Goal: Task Accomplishment & Management: Manage account settings

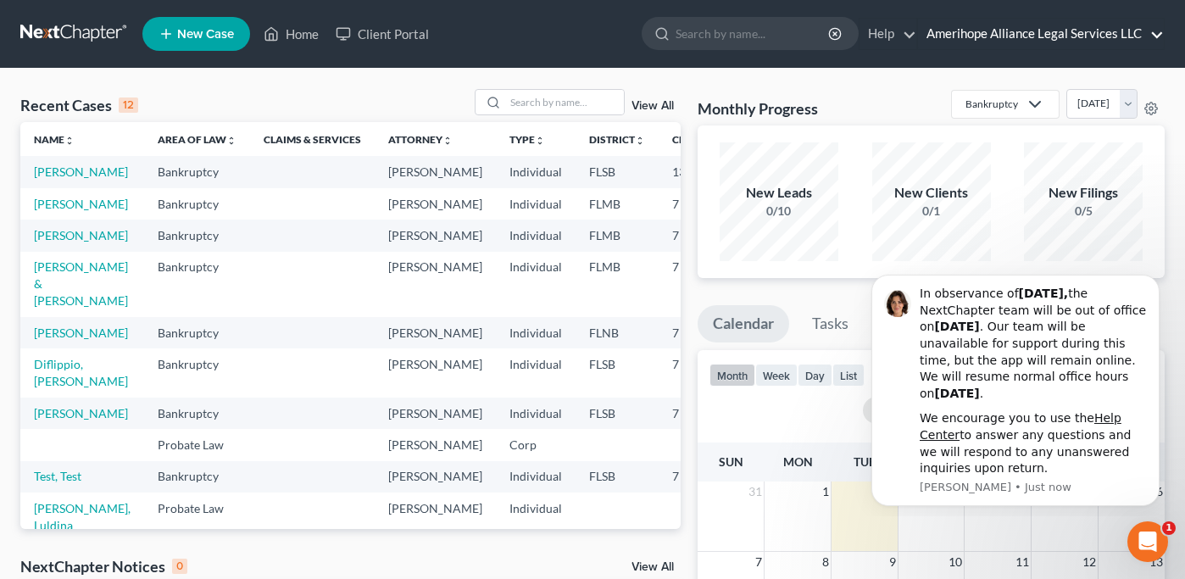
click at [984, 39] on link "Amerihope Alliance Legal Services LLC" at bounding box center [1041, 34] width 246 height 31
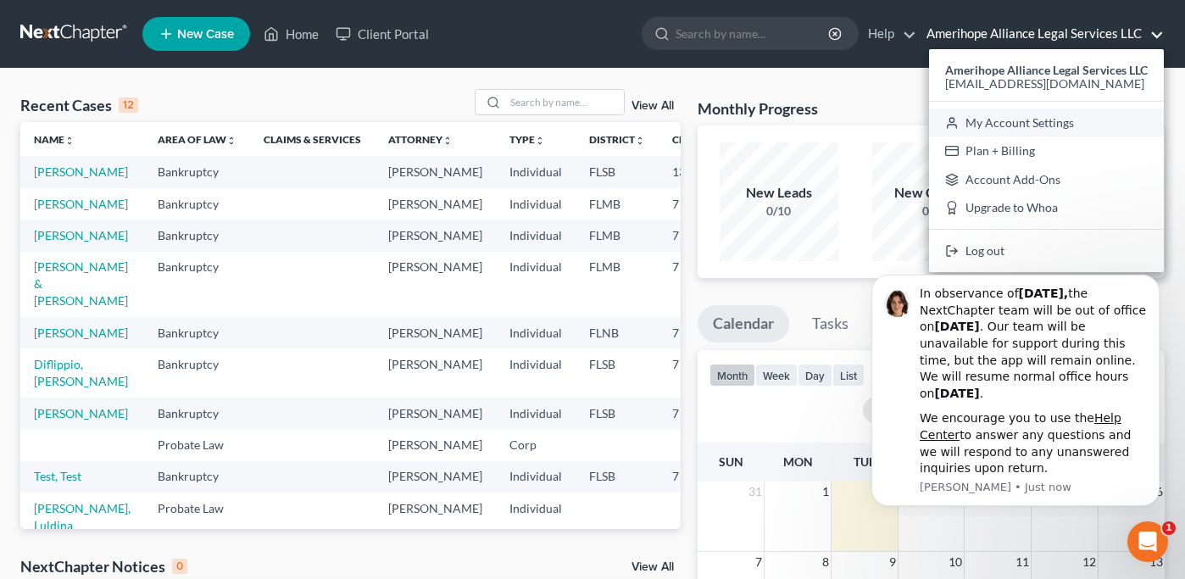
click at [994, 125] on link "My Account Settings" at bounding box center [1046, 123] width 235 height 29
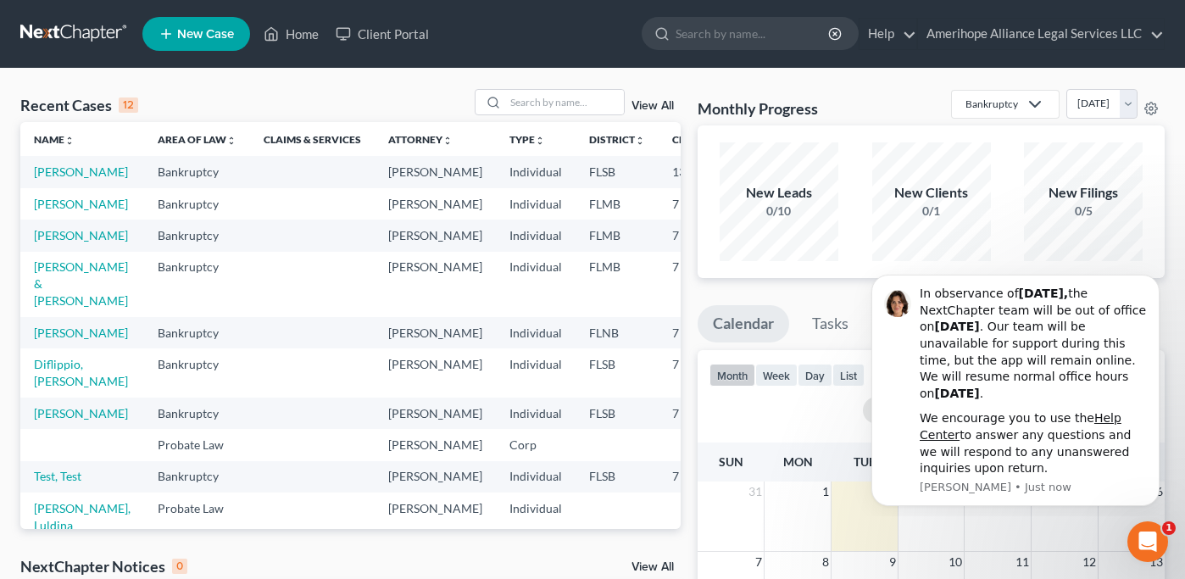
select select "17"
select select "24"
select select "9"
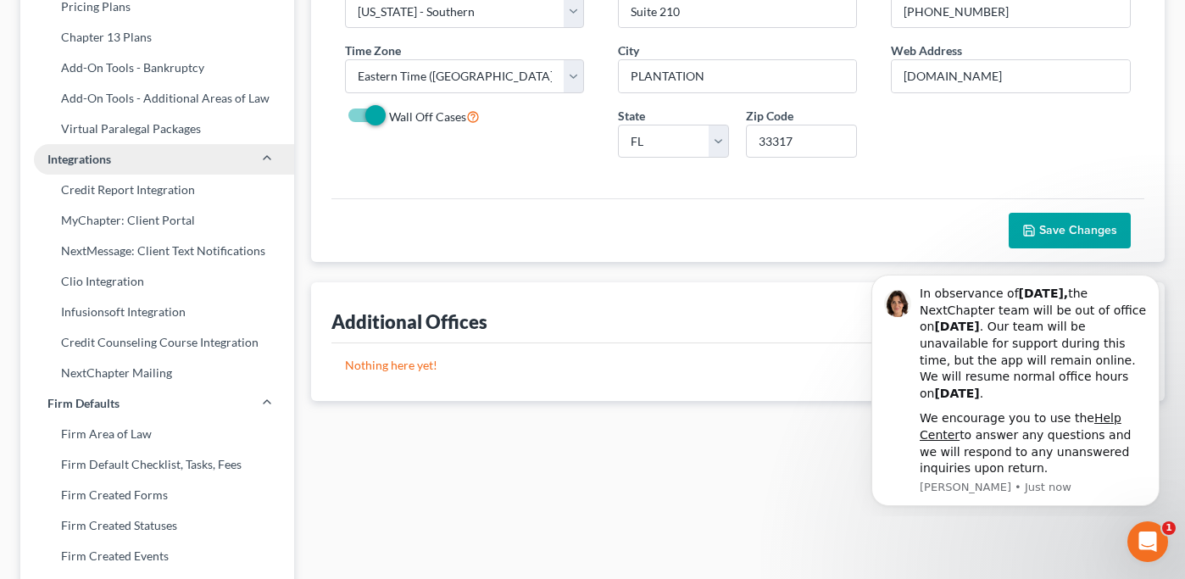
scroll to position [707, 0]
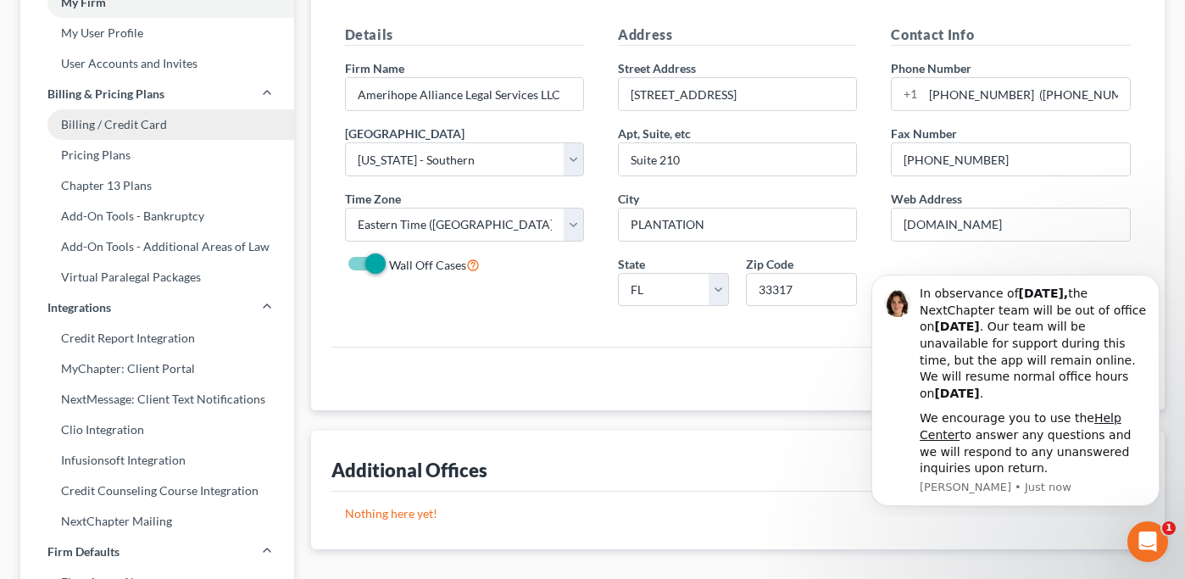
click at [139, 124] on link "Billing / Credit Card" at bounding box center [157, 124] width 274 height 31
select select "9"
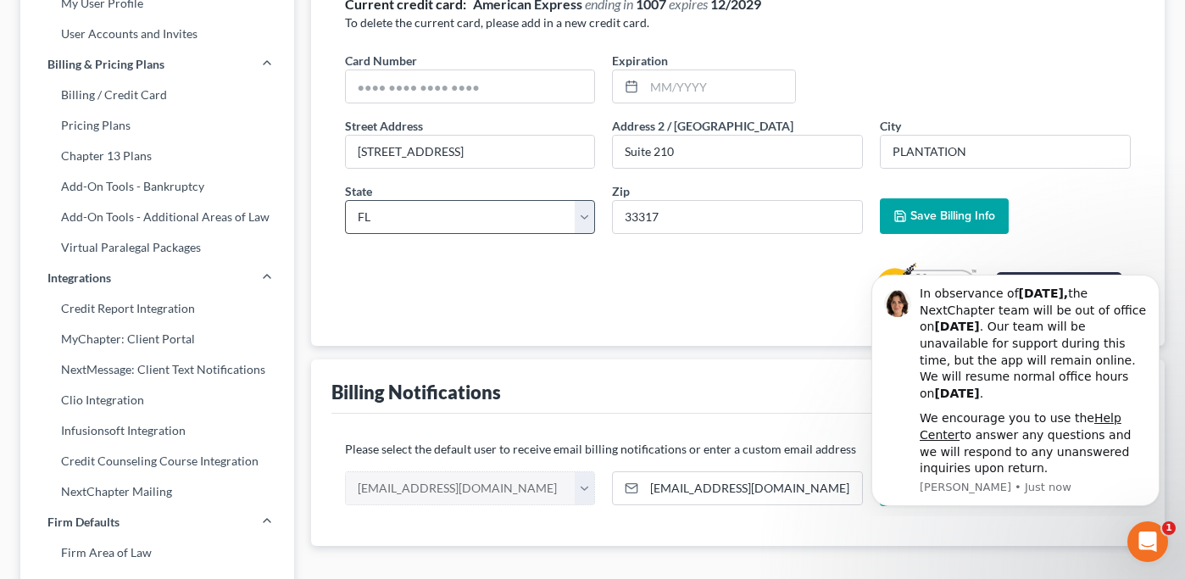
scroll to position [184, 0]
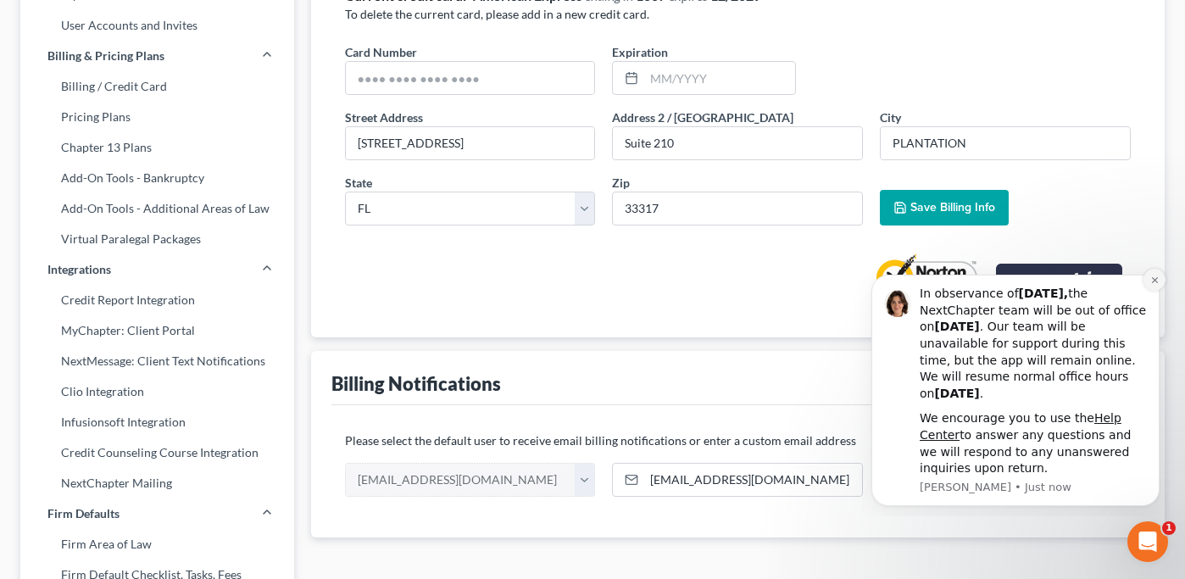
click at [1155, 277] on icon "Dismiss notification" at bounding box center [1154, 280] width 9 height 9
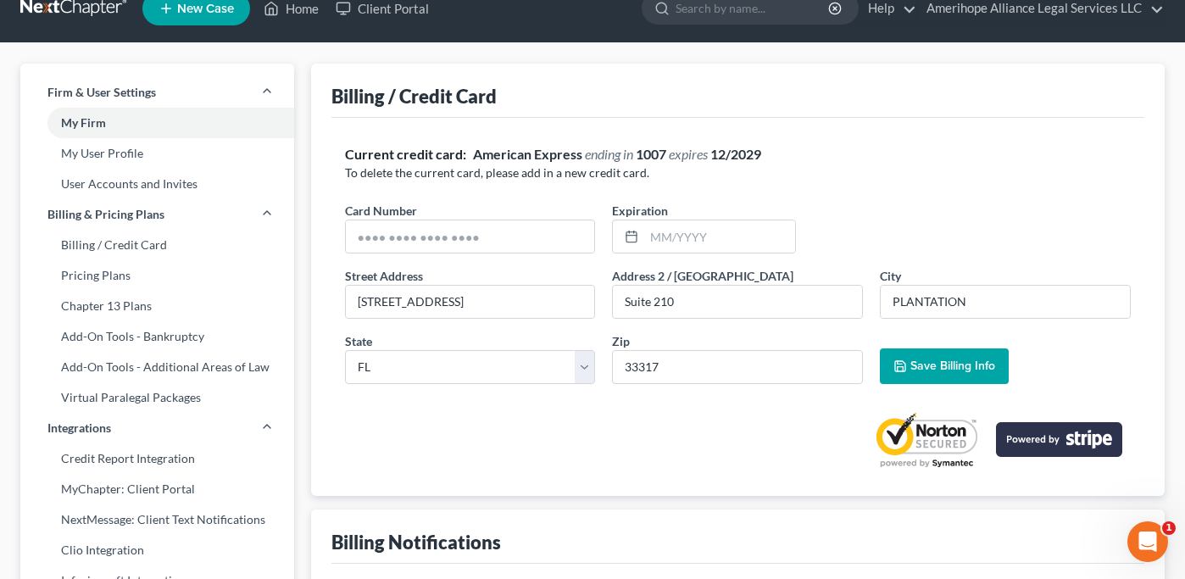
scroll to position [9, 0]
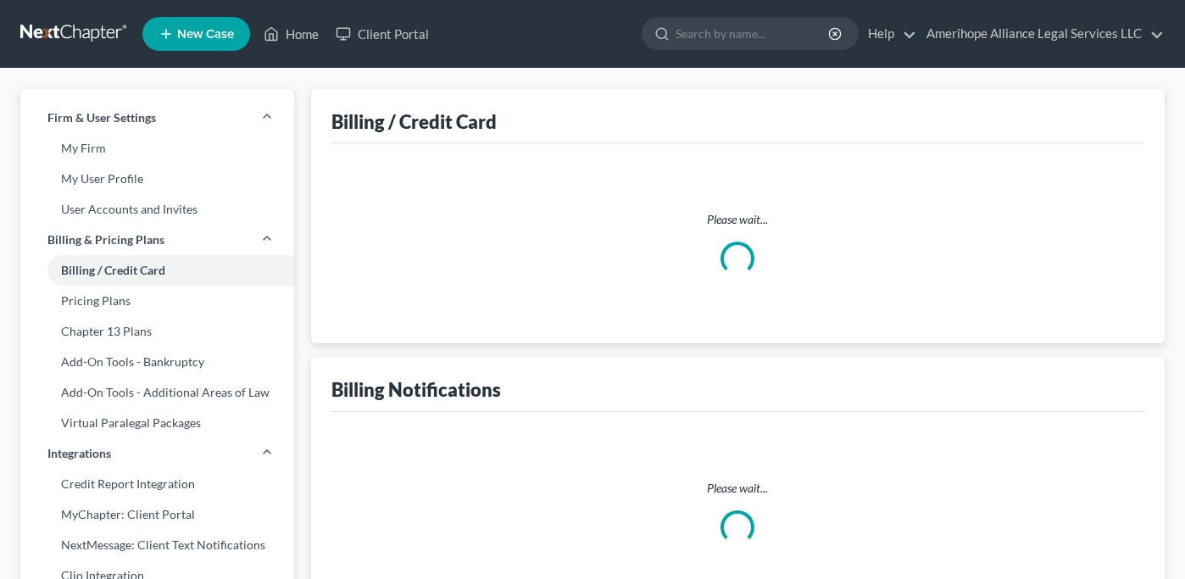
scroll to position [9, 0]
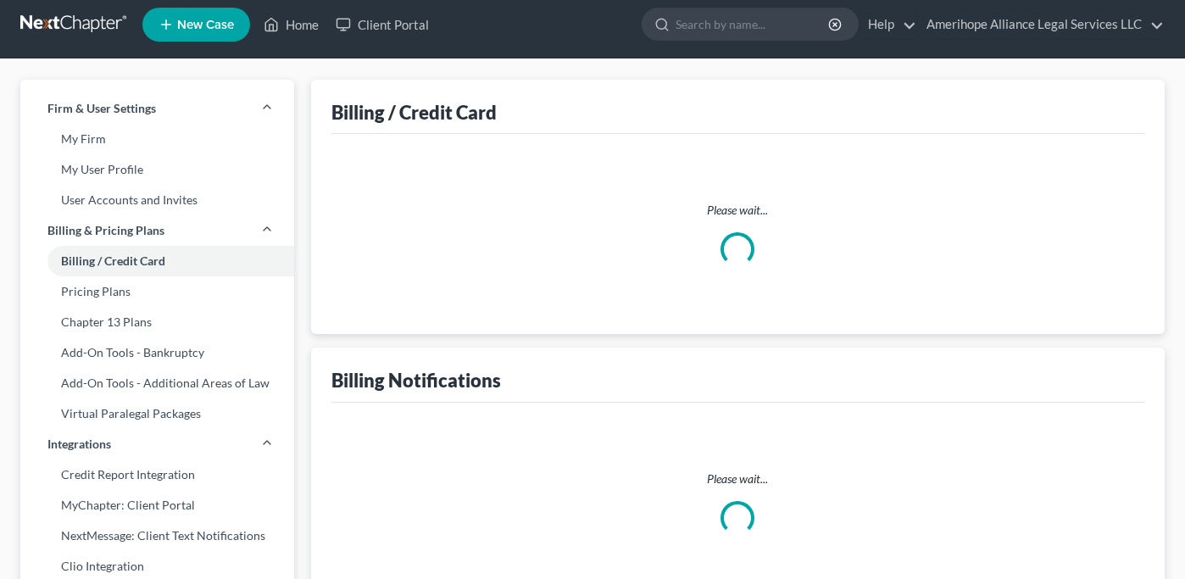
select select "9"
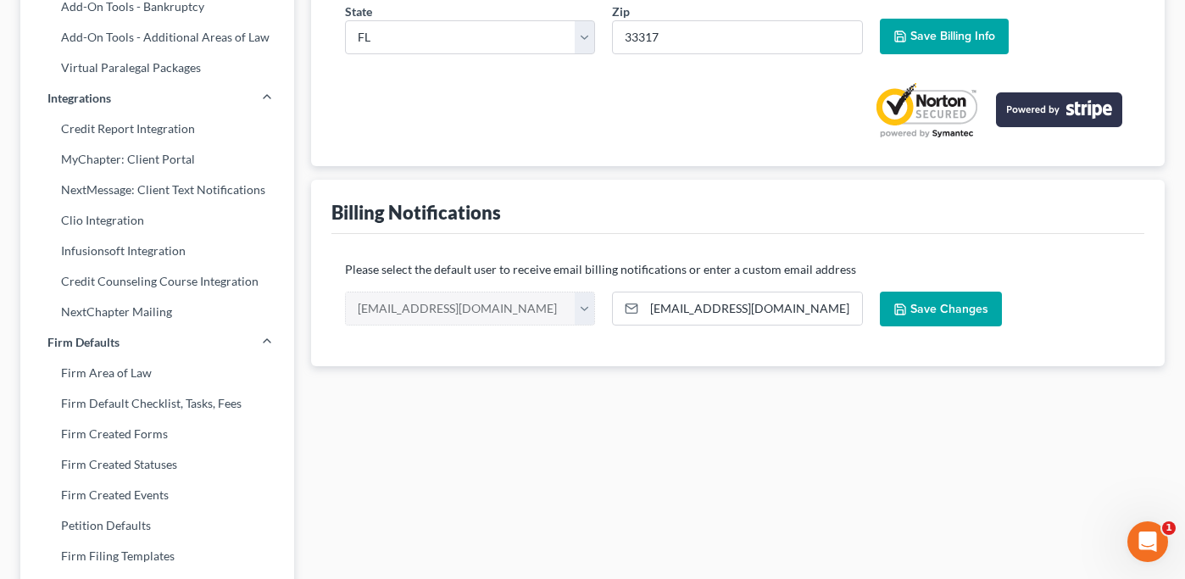
scroll to position [0, 0]
